Goal: Task Accomplishment & Management: Manage account settings

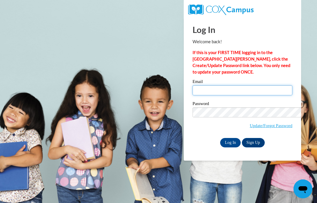
click at [205, 85] on input "Email" at bounding box center [243, 90] width 100 height 10
click at [95, 113] on html "Log In Welcome back! If this is your FIRST TIME logging in to the [GEOGRAPHIC_D…" at bounding box center [158, 101] width 317 height 203
click at [193, 42] on div "Log In Welcome back! If this is your FIRST TIME logging in to the [GEOGRAPHIC_D…" at bounding box center [243, 83] width 100 height 130
click at [193, 85] on input "G" at bounding box center [243, 90] width 100 height 10
type input "[EMAIL_ADDRESS][DOMAIN_NAME]"
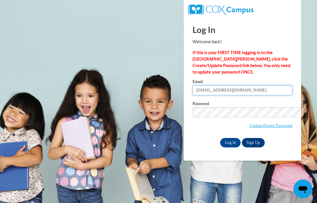
click at [220, 138] on input "Log In" at bounding box center [230, 142] width 21 height 9
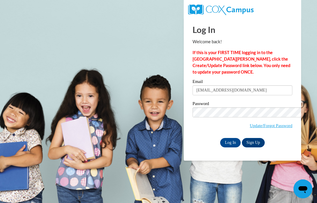
click at [220, 138] on input "Log In" at bounding box center [230, 142] width 21 height 9
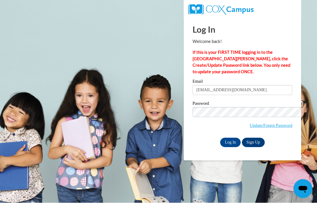
click at [220, 138] on input "Log In" at bounding box center [230, 142] width 21 height 9
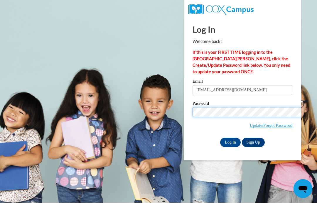
click at [220, 138] on input "Log In" at bounding box center [230, 142] width 21 height 9
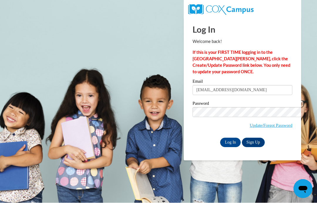
click at [73, 102] on html "Log In Welcome back! If this is your FIRST TIME logging in to the [GEOGRAPHIC_D…" at bounding box center [158, 101] width 317 height 203
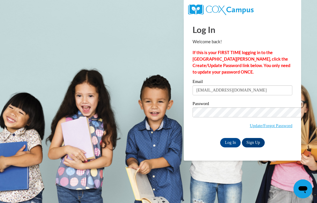
click at [121, 108] on html "Log In Welcome back! If this is your FIRST TIME logging in to the [GEOGRAPHIC_D…" at bounding box center [158, 101] width 317 height 203
click at [220, 138] on input "Log In" at bounding box center [230, 142] width 21 height 9
